Goal: Task Accomplishment & Management: Manage account settings

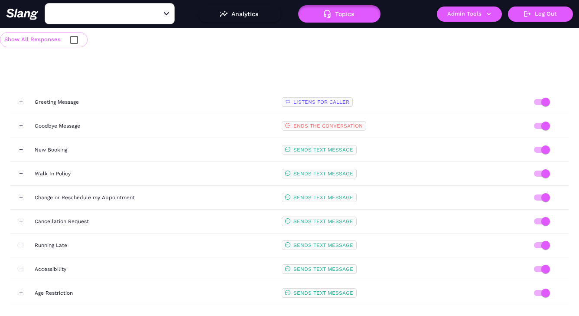
type input "038 CA Valley Fair"
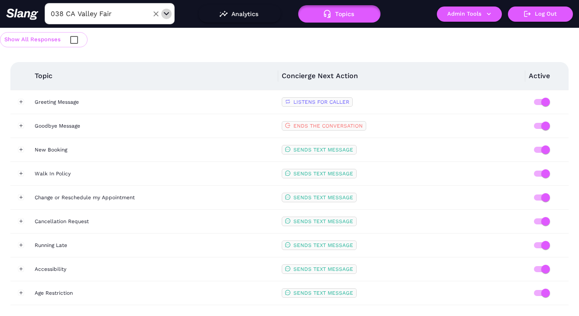
click at [167, 13] on icon "Open" at bounding box center [166, 13] width 5 height 3
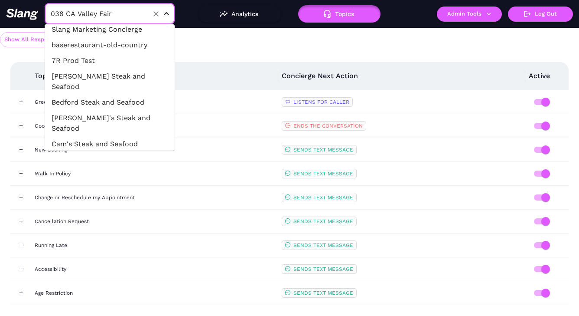
scroll to position [23124, 0]
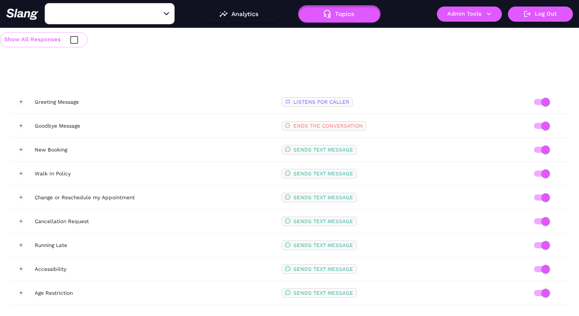
type input "039 VA Tysons Corner"
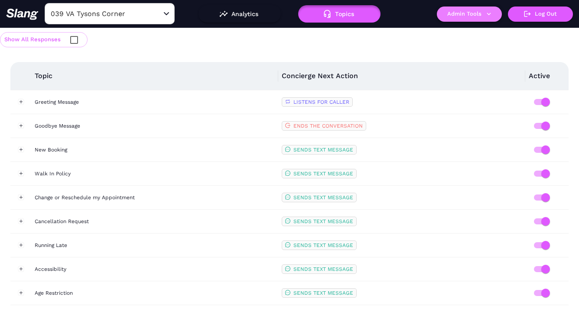
click at [468, 10] on button "Admin Tools" at bounding box center [469, 14] width 65 height 15
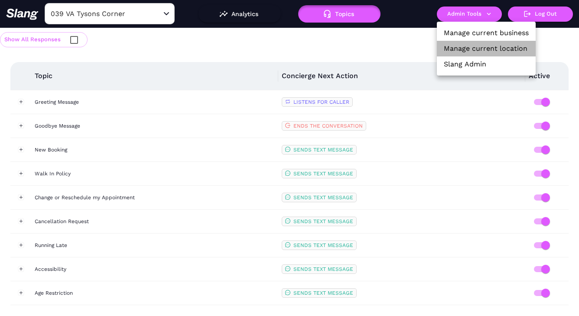
click at [462, 48] on link "Manage current location" at bounding box center [486, 48] width 84 height 10
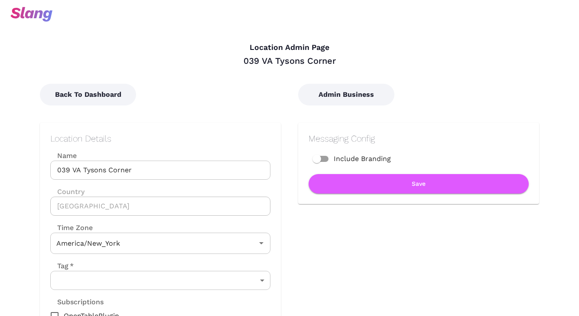
type input "Eastern Time"
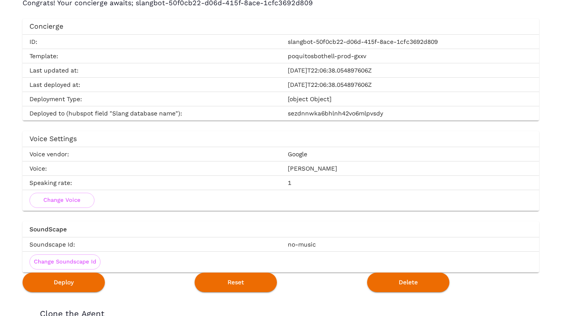
scroll to position [1374, 0]
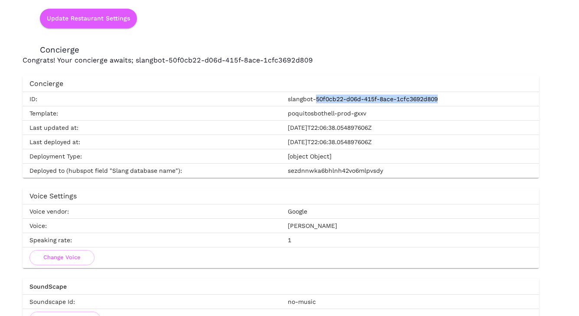
drag, startPoint x: 317, startPoint y: 99, endPoint x: 458, endPoint y: 97, distance: 141.0
click at [458, 97] on td "slangbot-50f0cb22-d06d-415f-8ace-1cfc3692d809" at bounding box center [410, 99] width 259 height 14
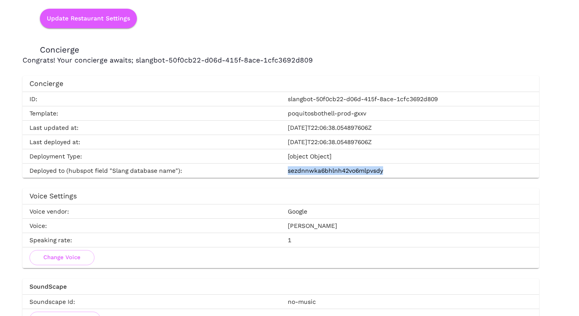
drag, startPoint x: 288, startPoint y: 170, endPoint x: 391, endPoint y: 173, distance: 103.7
click at [391, 173] on td "sezdnnwka6bhlnh42vo6mlpvsdy" at bounding box center [410, 171] width 259 height 14
copy td "sezdnnwka6bhlnh42vo6mlpvsdy"
click at [324, 102] on td "slangbot-50f0cb22-d06d-415f-8ace-1cfc3692d809" at bounding box center [410, 99] width 259 height 14
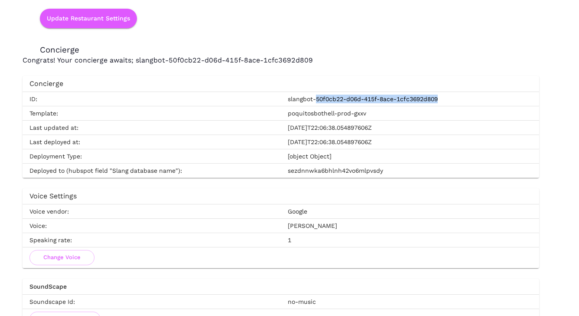
drag, startPoint x: 317, startPoint y: 99, endPoint x: 450, endPoint y: 103, distance: 132.8
click at [450, 103] on td "slangbot-50f0cb22-d06d-415f-8ace-1cfc3692d809" at bounding box center [410, 99] width 259 height 14
click at [294, 99] on td "slangbot-50f0cb22-d06d-415f-8ace-1cfc3692d809" at bounding box center [410, 99] width 259 height 14
drag, startPoint x: 288, startPoint y: 98, endPoint x: 471, endPoint y: 100, distance: 183.0
click at [471, 100] on td "slangbot-50f0cb22-d06d-415f-8ace-1cfc3692d809" at bounding box center [410, 99] width 259 height 14
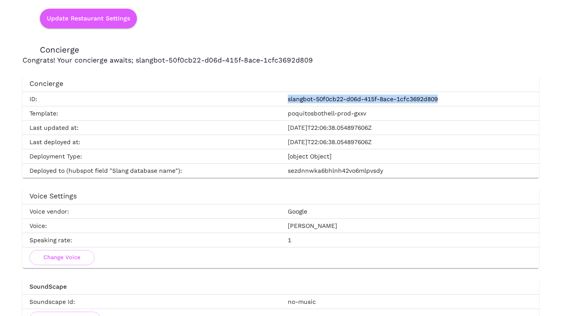
copy td "slangbot-50f0cb22-d06d-415f-8ace-1cfc3692d809"
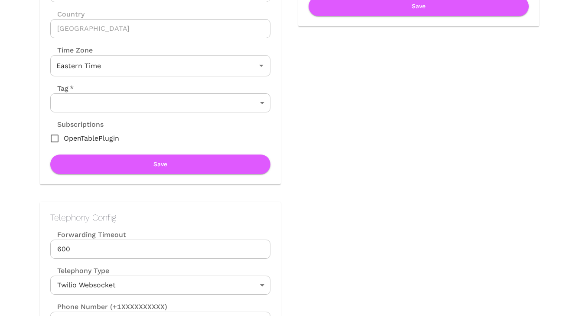
scroll to position [0, 0]
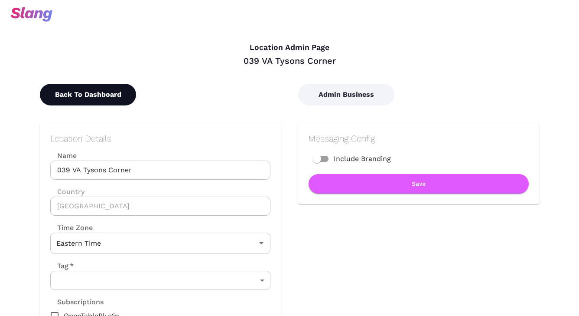
click at [123, 86] on button "Back To Dashboard" at bounding box center [88, 95] width 96 height 22
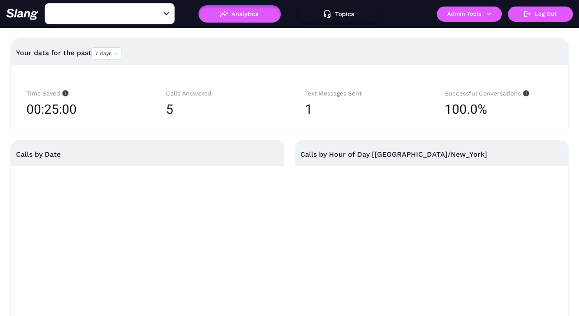
type input "039 VA Tysons Corner"
click at [118, 60] on div "Your data for the past 7 days" at bounding box center [289, 53] width 547 height 21
click at [113, 55] on span "7 days" at bounding box center [106, 53] width 23 height 11
click at [111, 79] on div "30 days" at bounding box center [107, 81] width 23 height 8
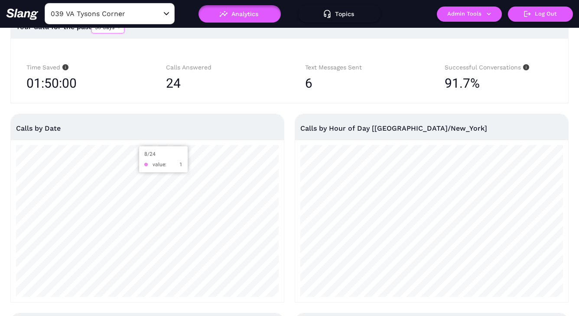
scroll to position [8, 0]
